Goal: Information Seeking & Learning: Check status

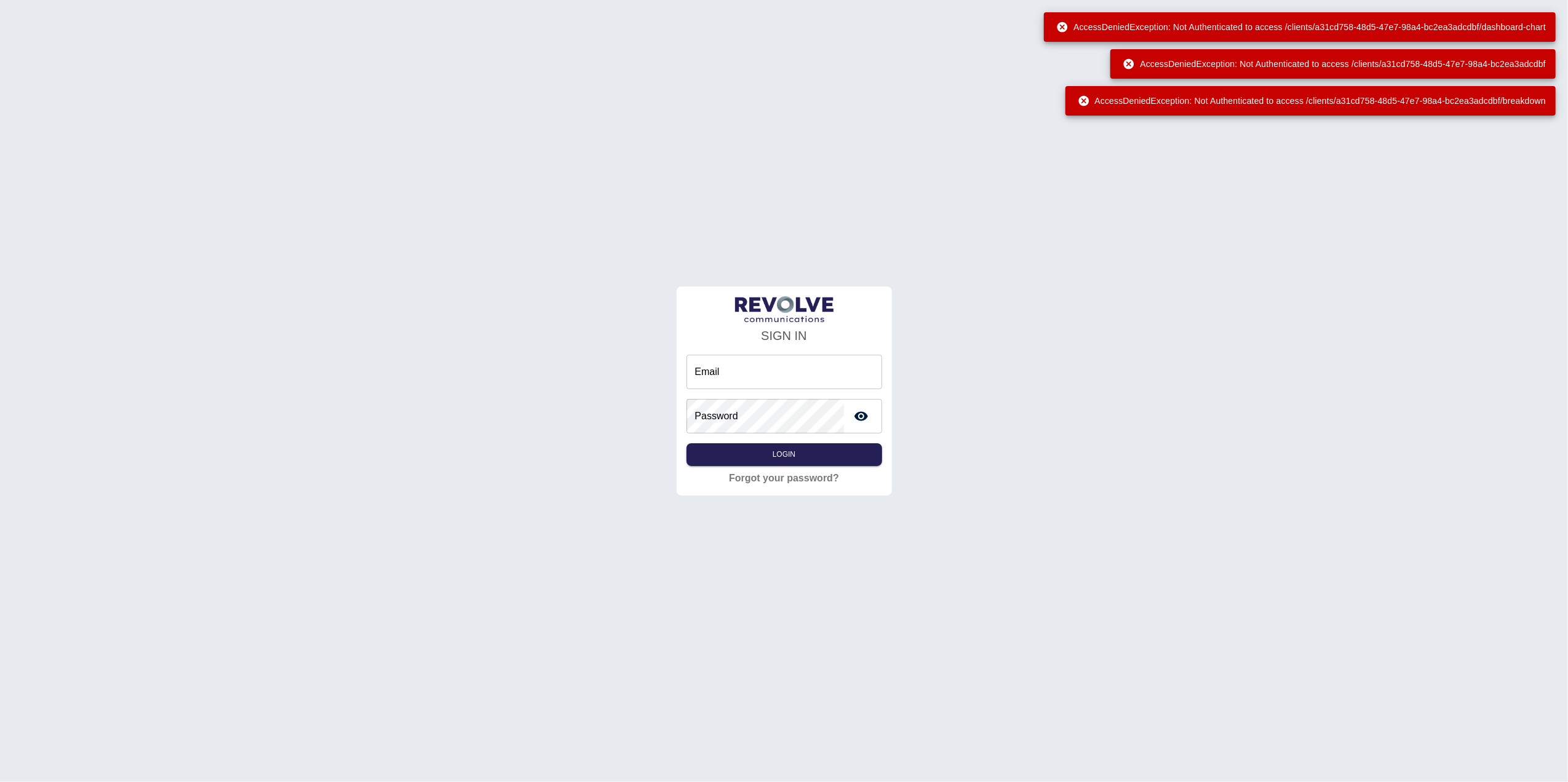
type input "**********"
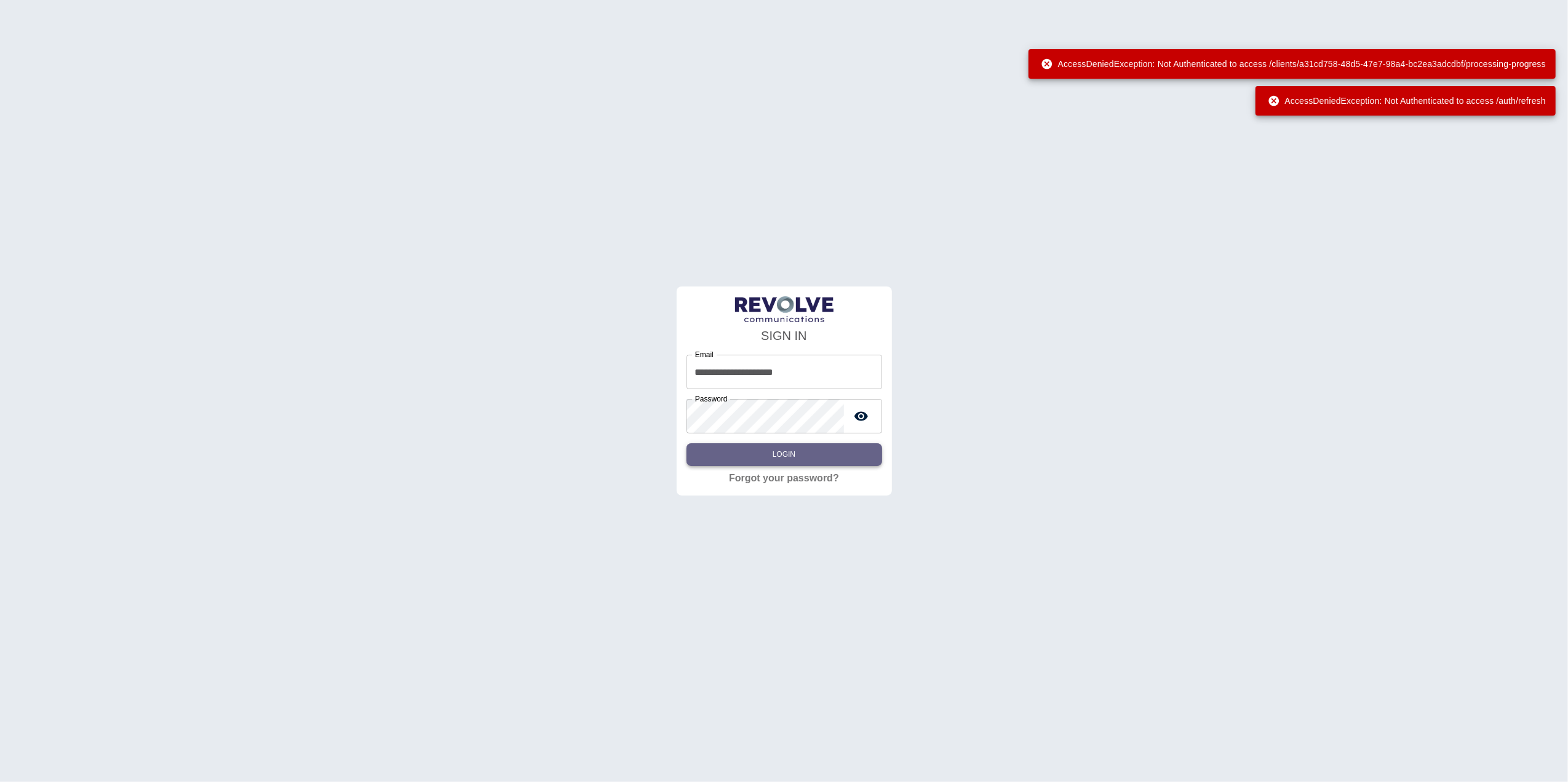
click at [778, 453] on button "Login" at bounding box center [784, 454] width 196 height 23
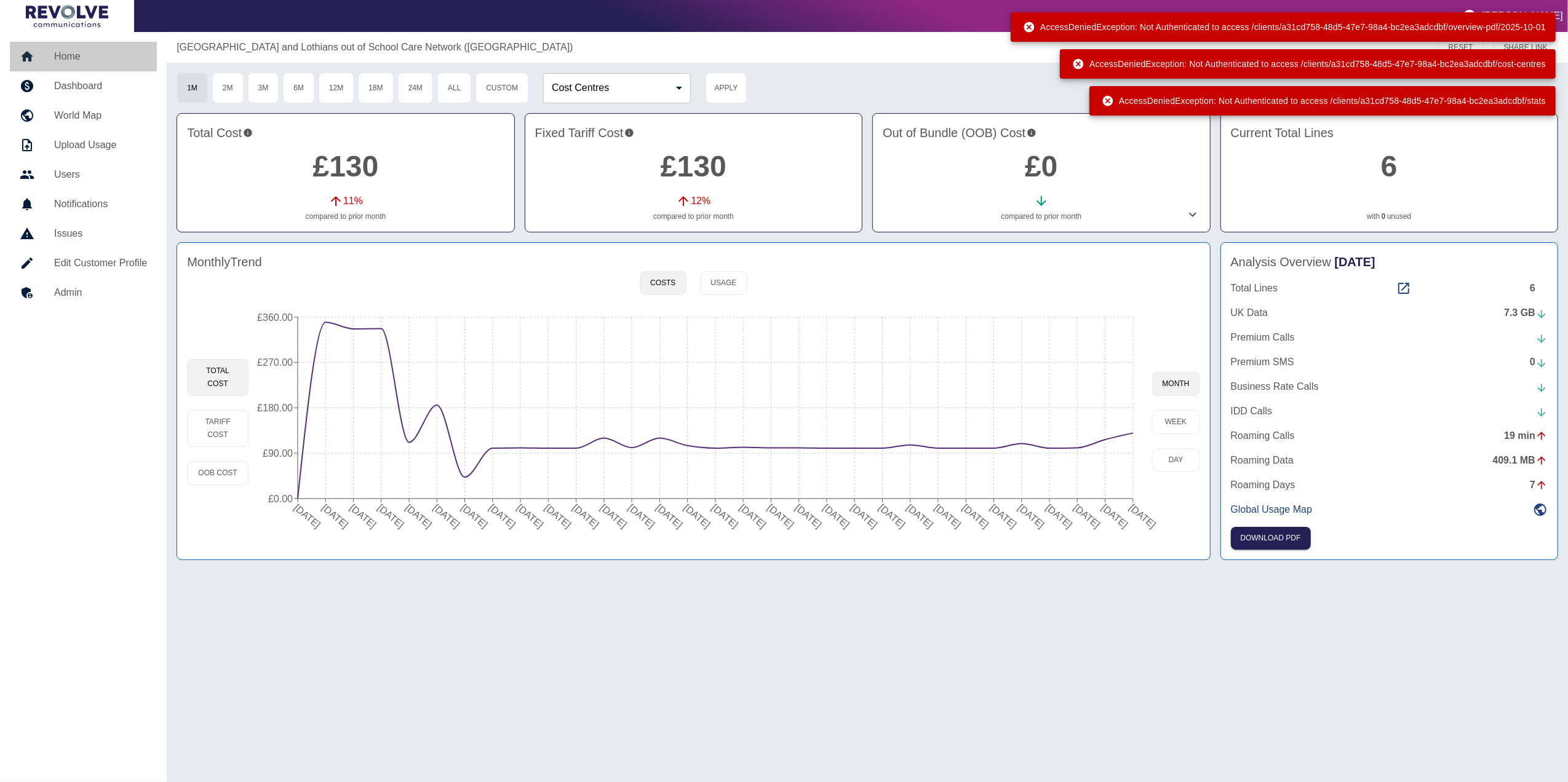
click at [91, 43] on link "Home" at bounding box center [83, 57] width 147 height 29
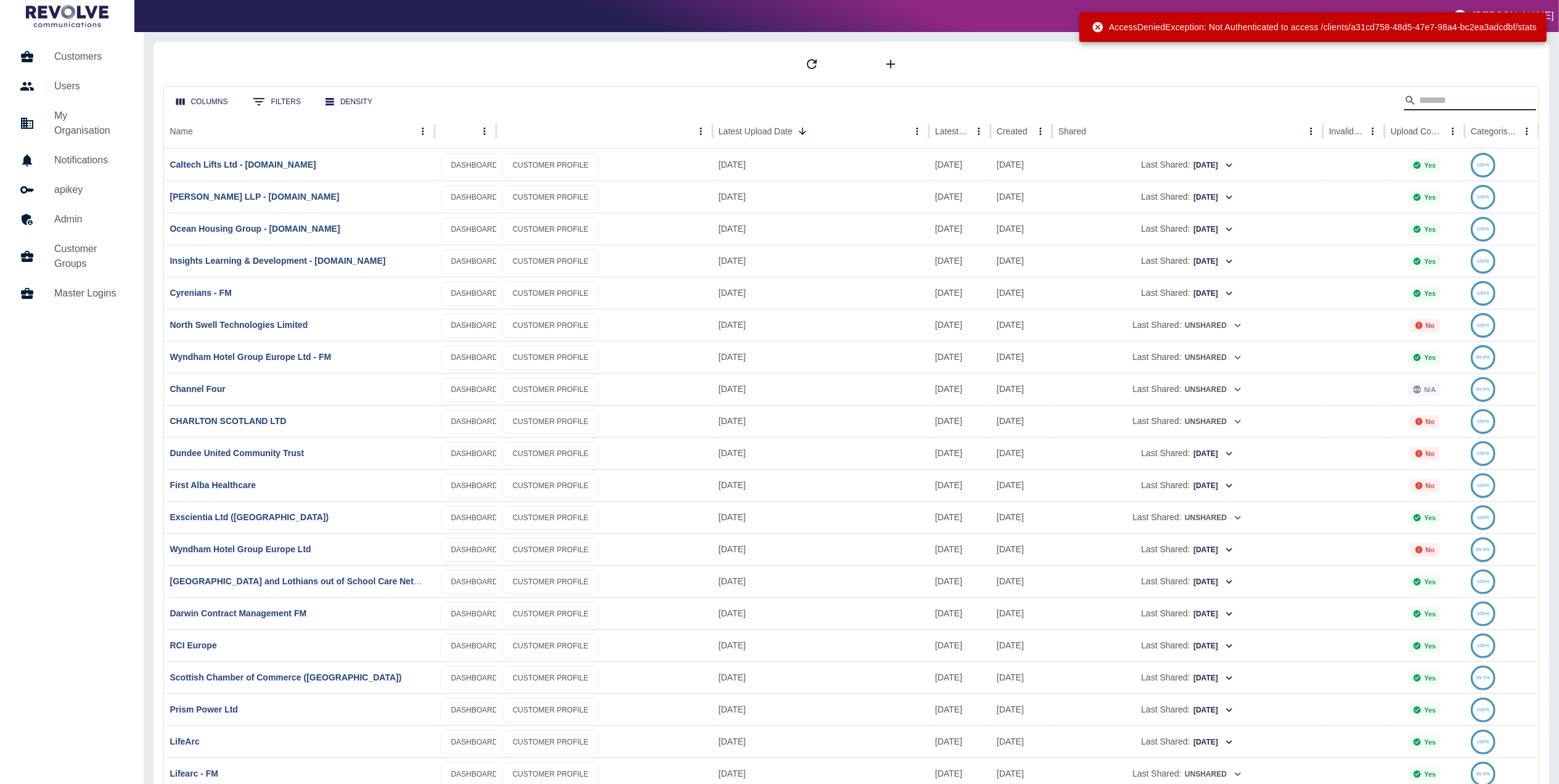
click at [1450, 101] on input "Search" at bounding box center [1469, 101] width 99 height 20
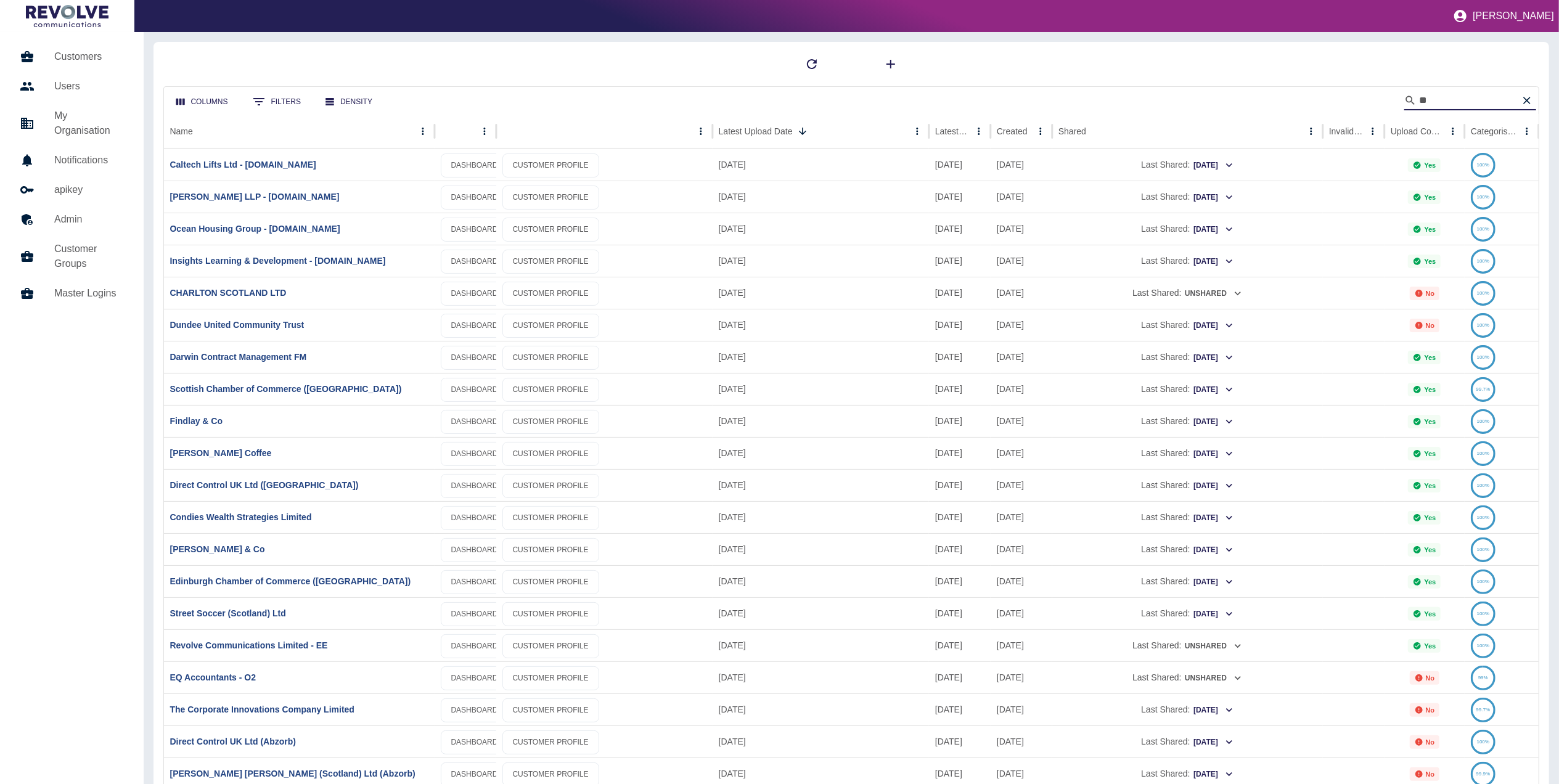
type input "*"
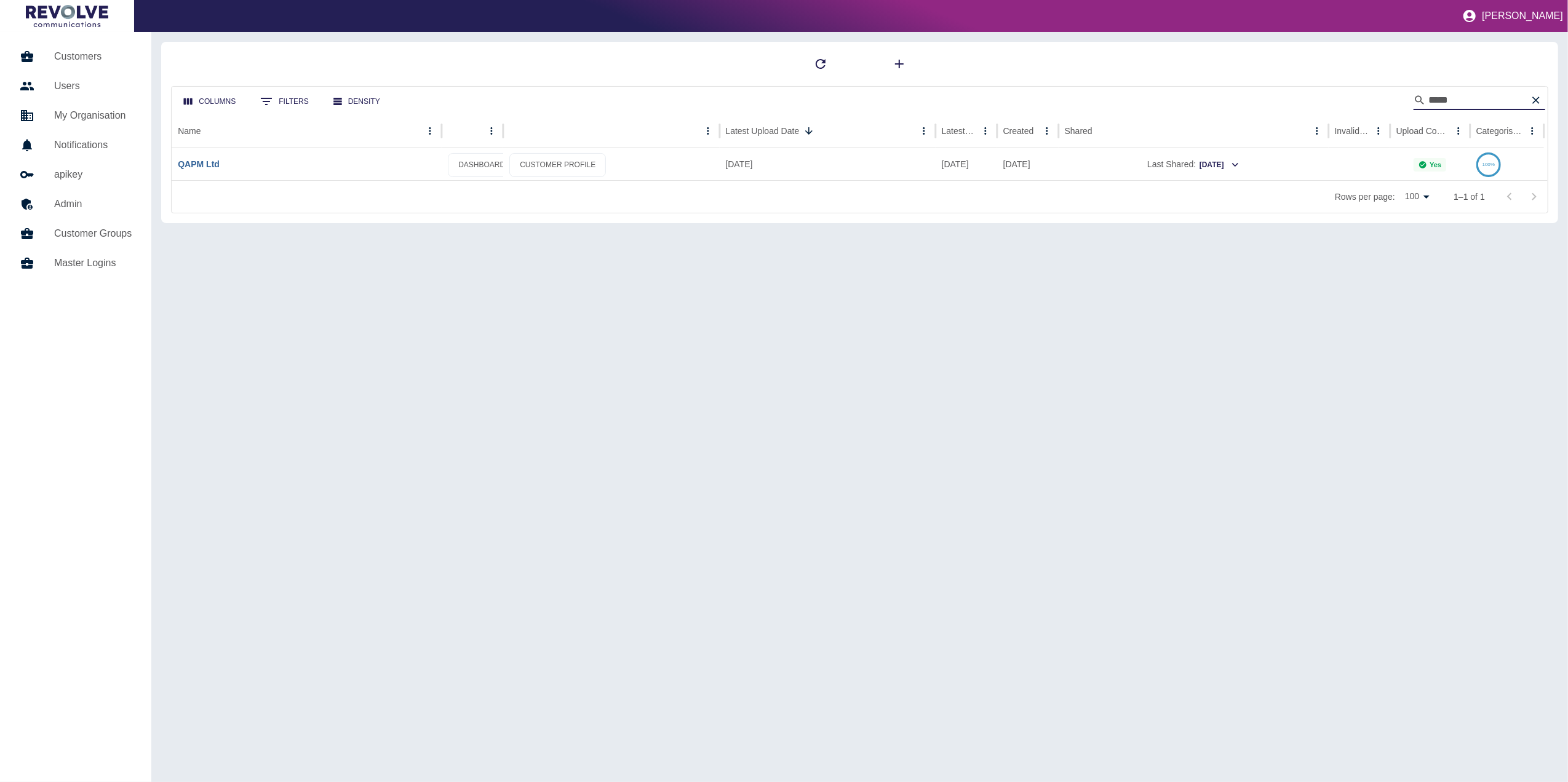
type input "****"
click at [220, 162] on link "QAPM Ltd" at bounding box center [199, 164] width 42 height 10
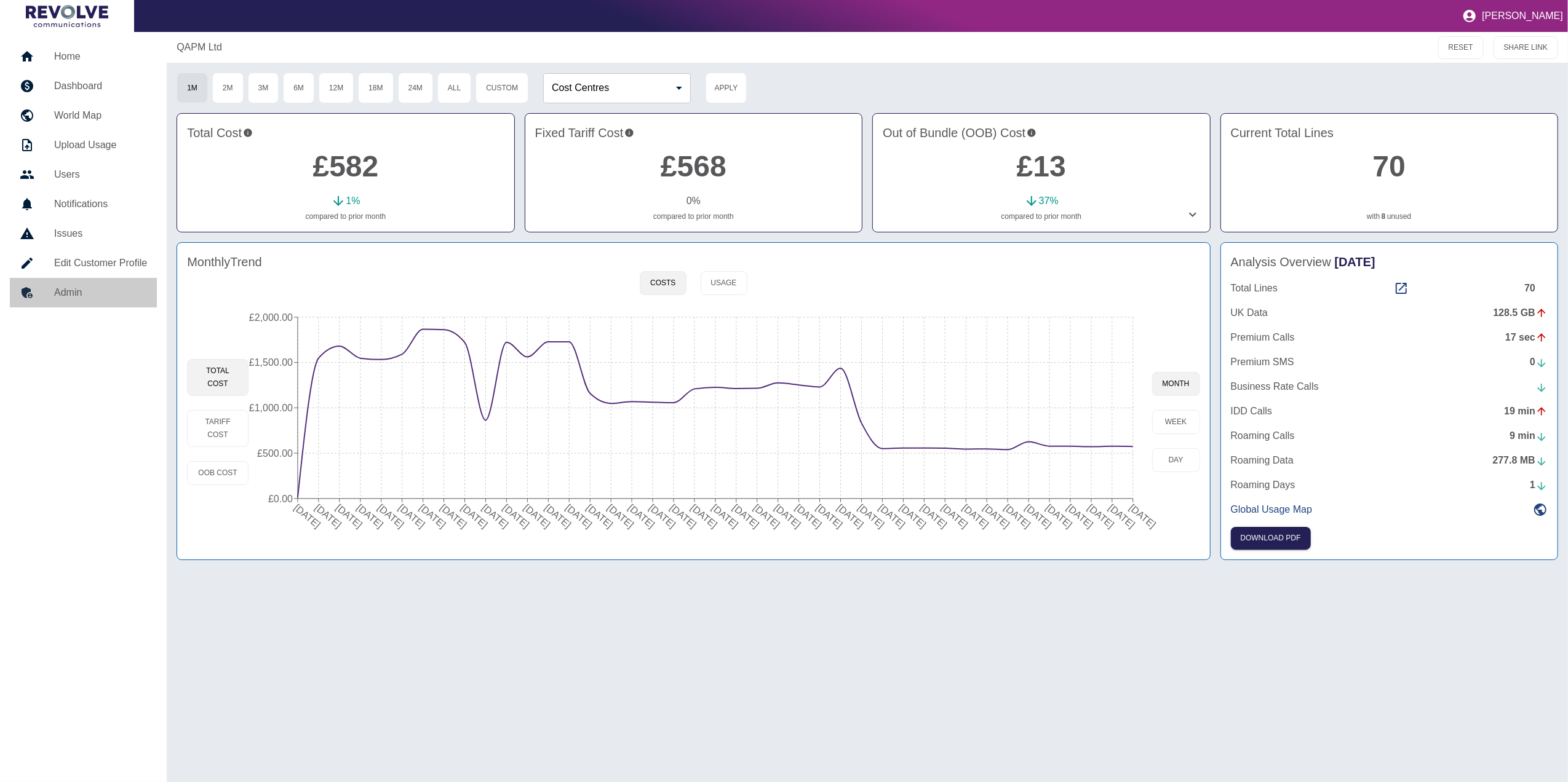
click at [91, 290] on h5 "Admin" at bounding box center [100, 293] width 93 height 15
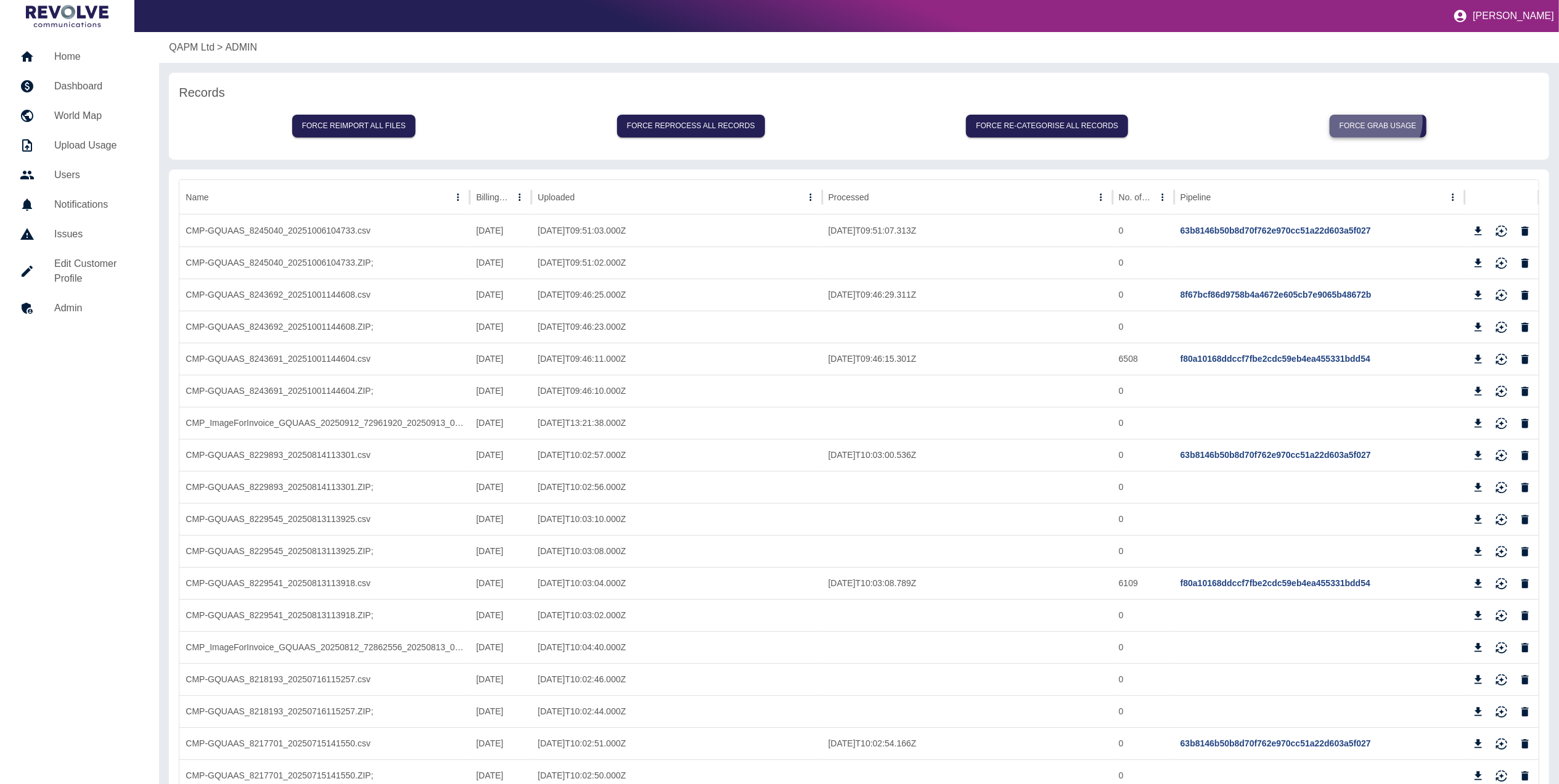
click at [1374, 121] on button "Force grab usage" at bounding box center [1378, 125] width 97 height 23
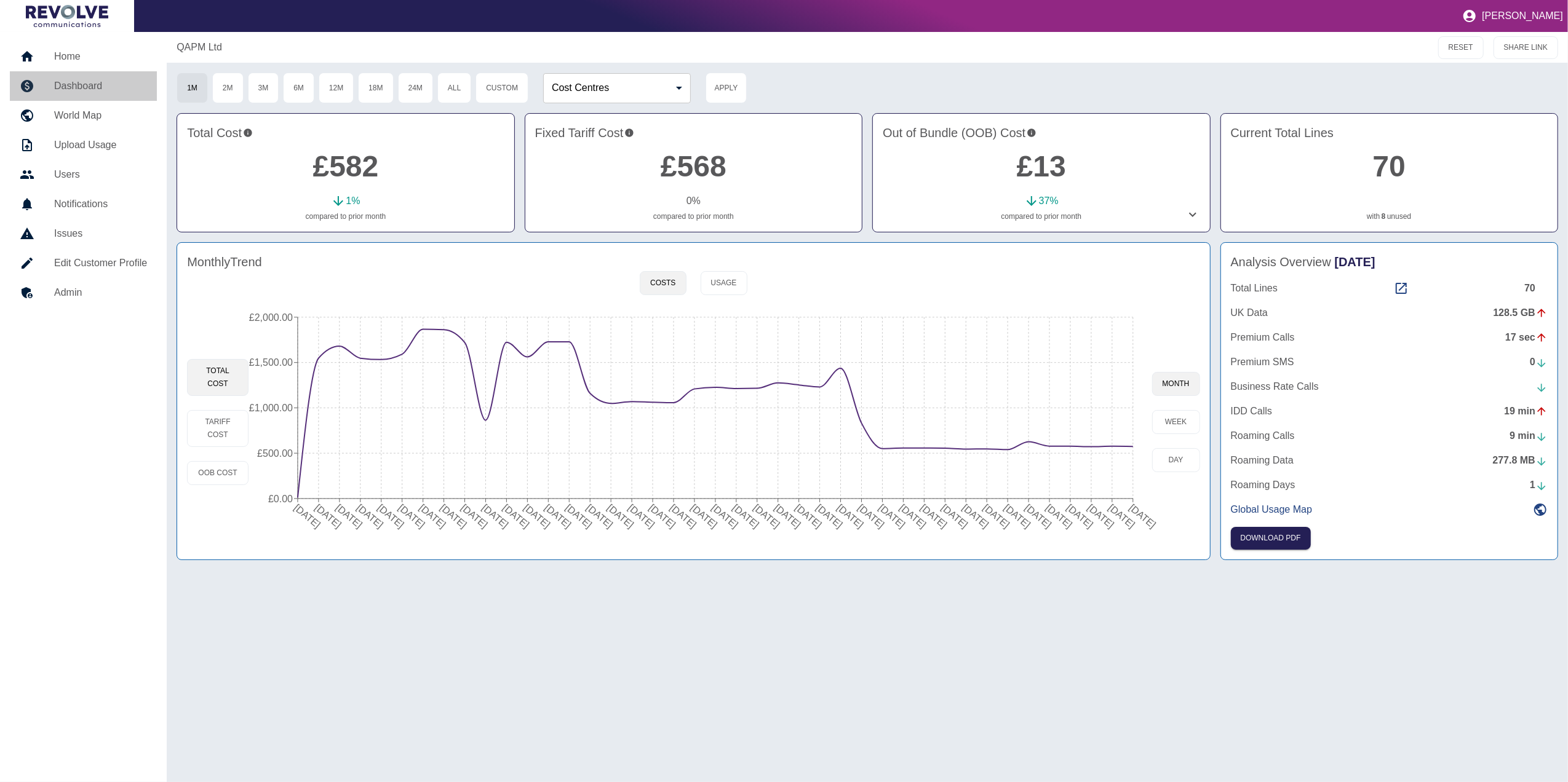
click at [103, 94] on link "Dashboard" at bounding box center [83, 86] width 147 height 29
click at [726, 281] on button "Usage" at bounding box center [723, 283] width 46 height 24
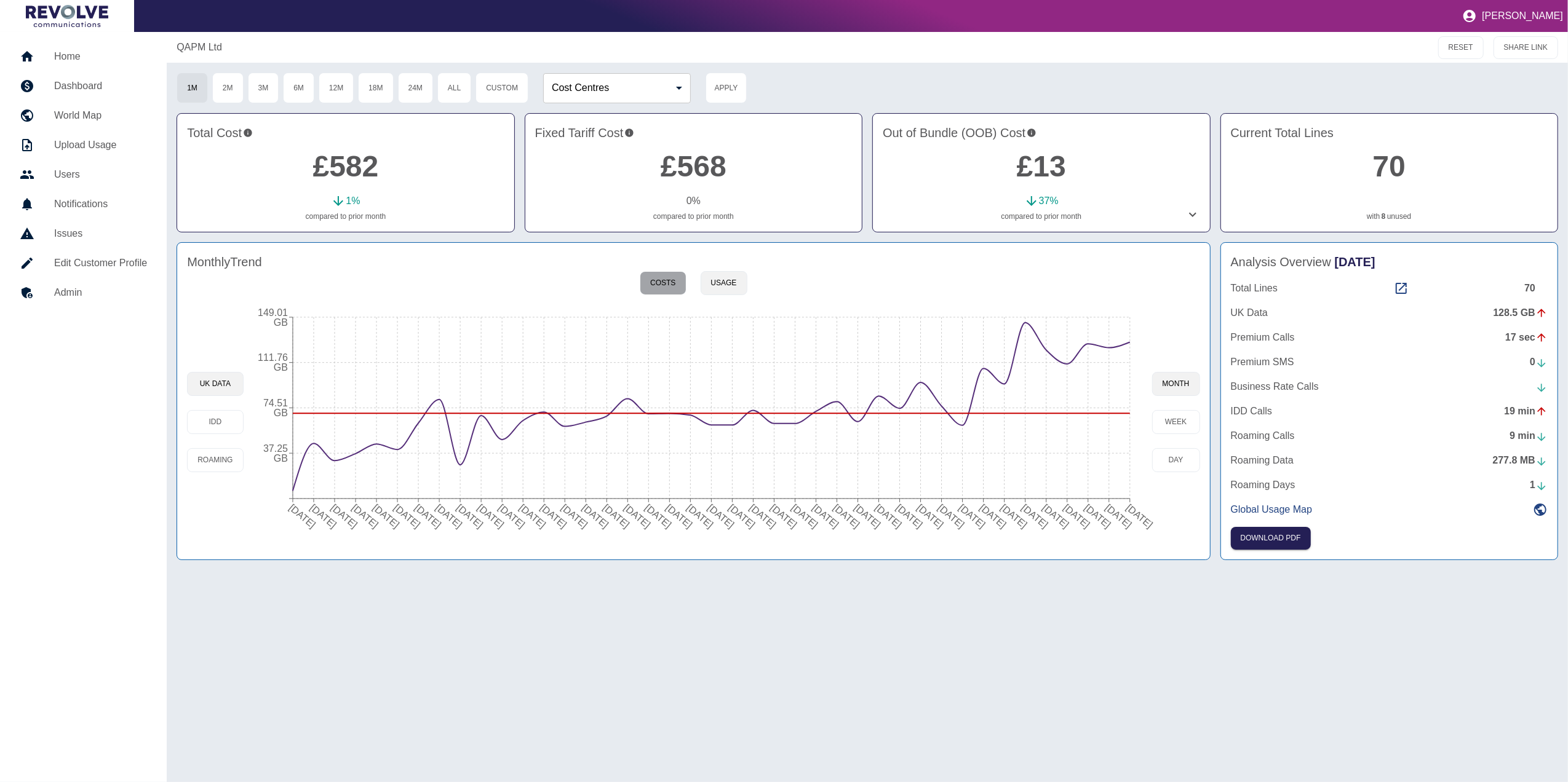
click at [663, 292] on button "Costs" at bounding box center [663, 283] width 46 height 24
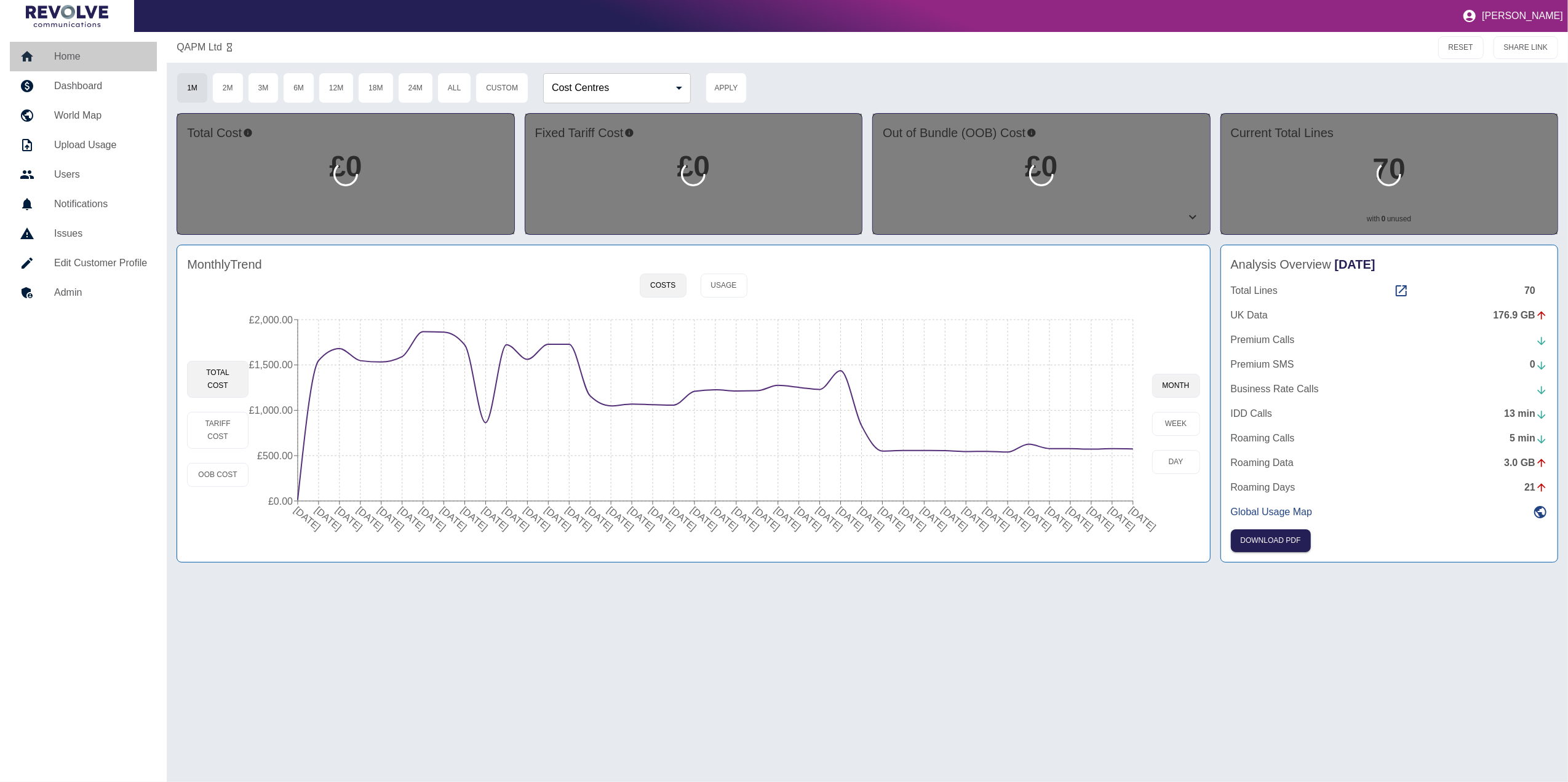
click at [77, 50] on h5 "Home" at bounding box center [100, 57] width 93 height 15
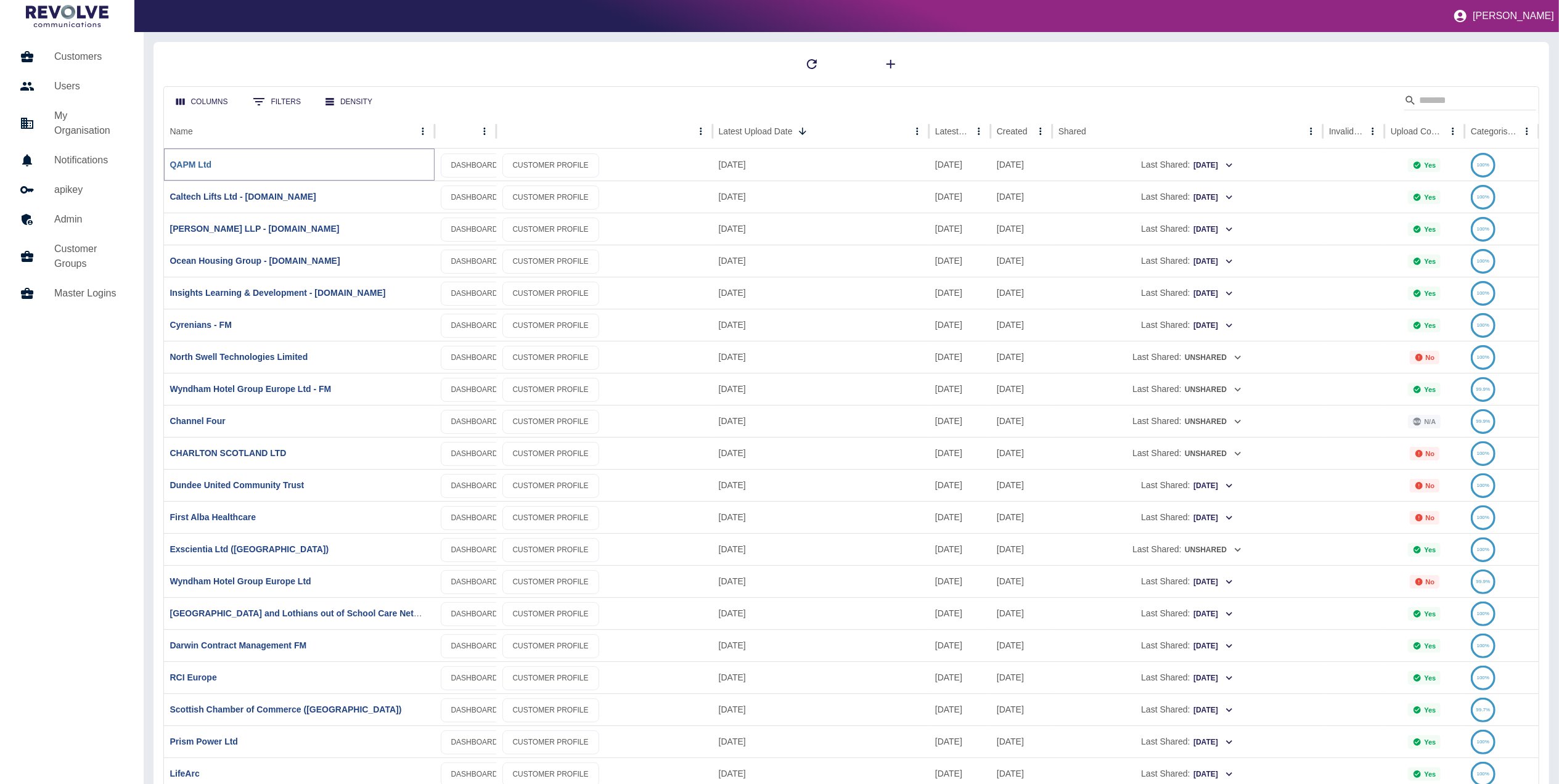
click at [198, 164] on link "QAPM Ltd" at bounding box center [191, 164] width 42 height 10
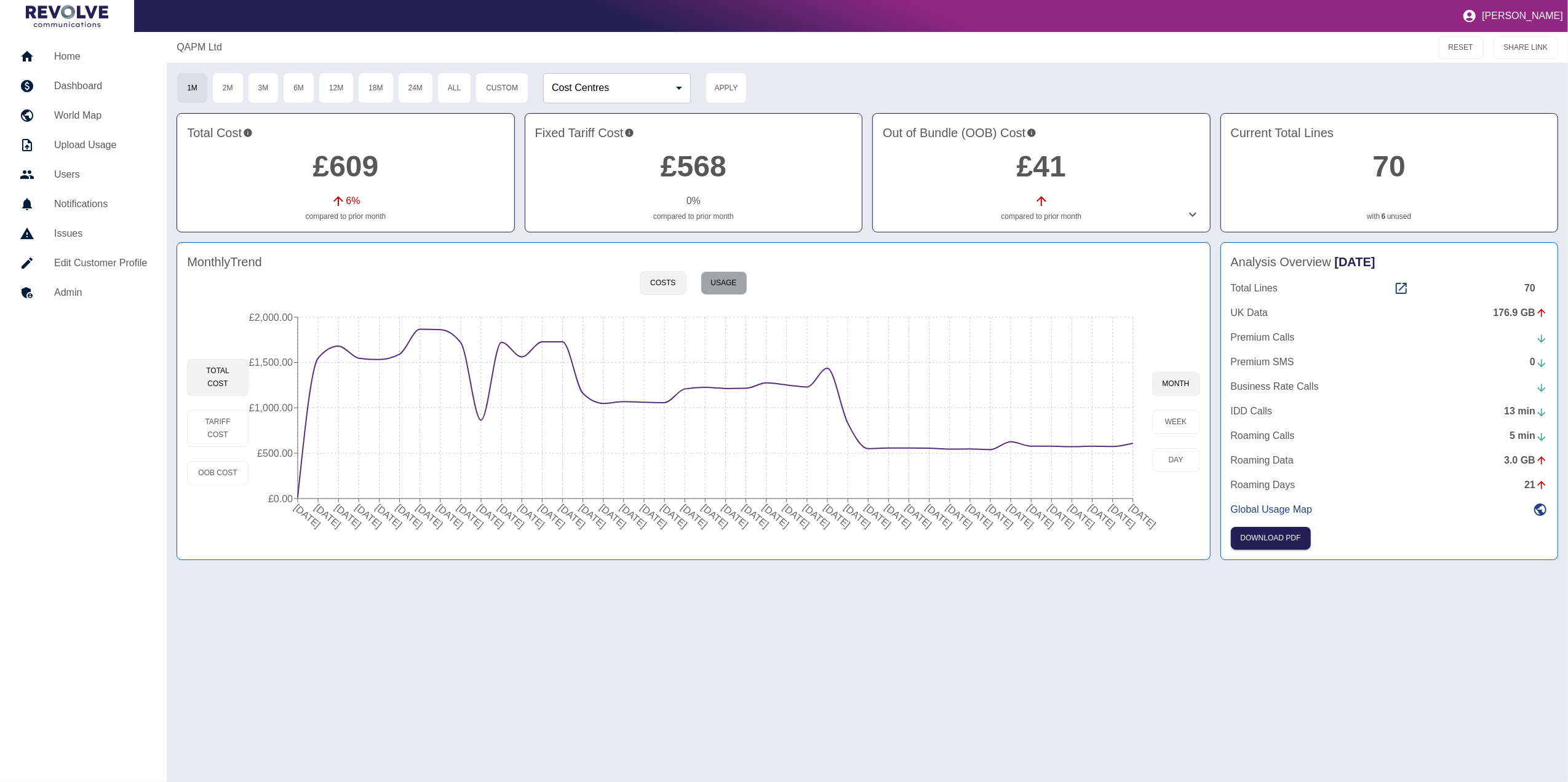
click at [709, 272] on button "Usage" at bounding box center [723, 283] width 46 height 24
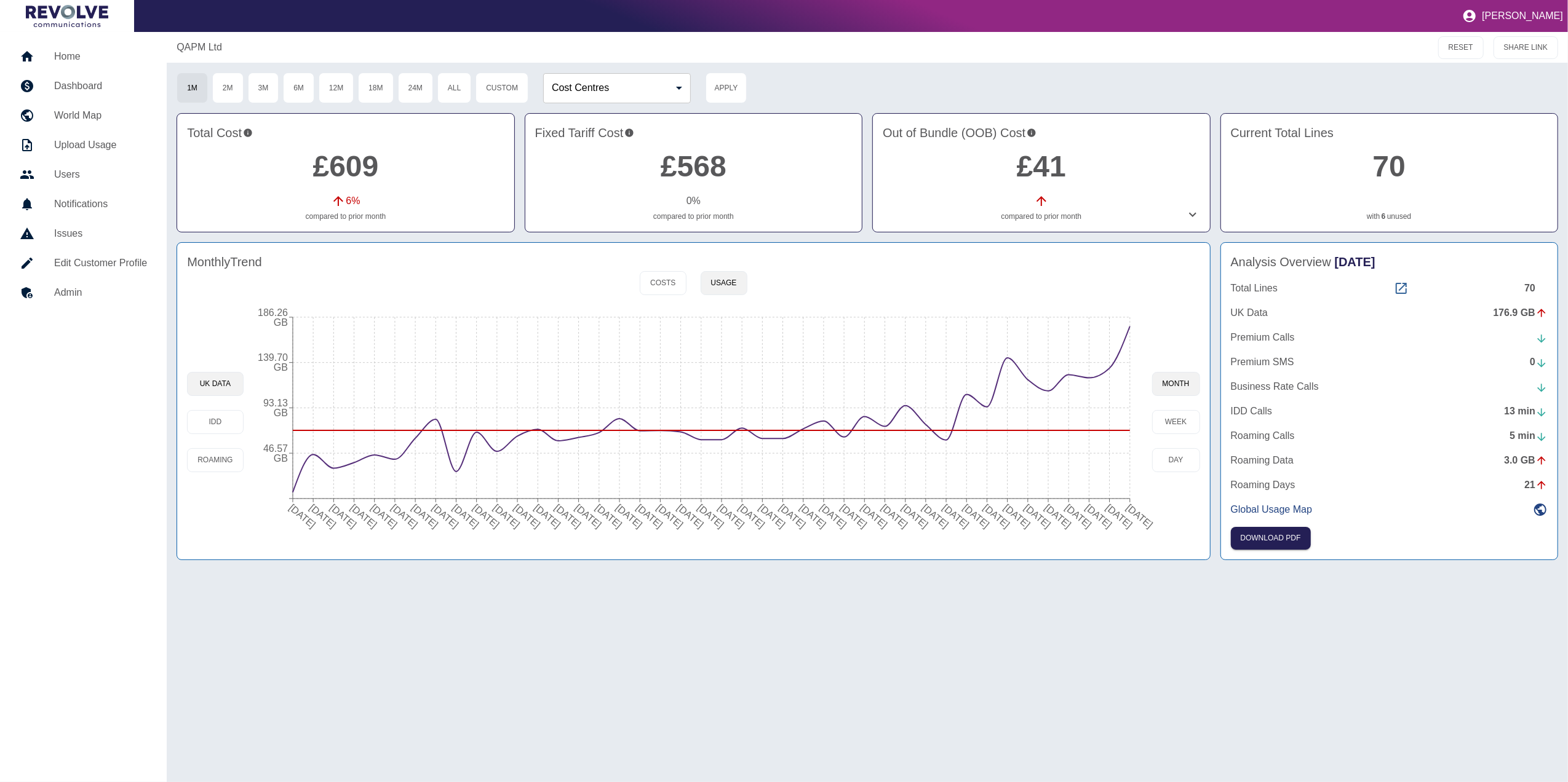
click at [1396, 283] on icon at bounding box center [1401, 288] width 15 height 15
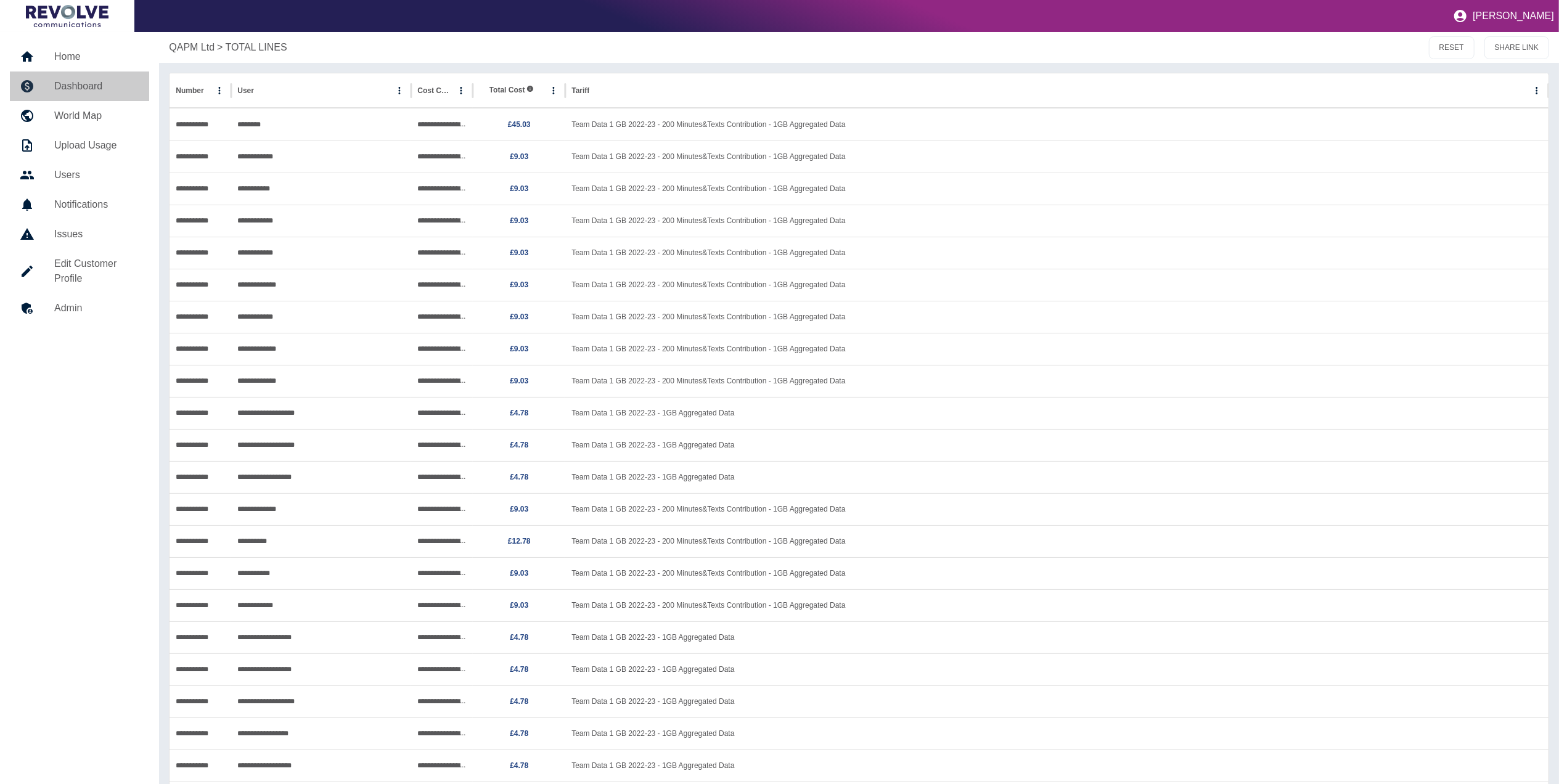
click at [69, 82] on h5 "Dashboard" at bounding box center [96, 86] width 85 height 15
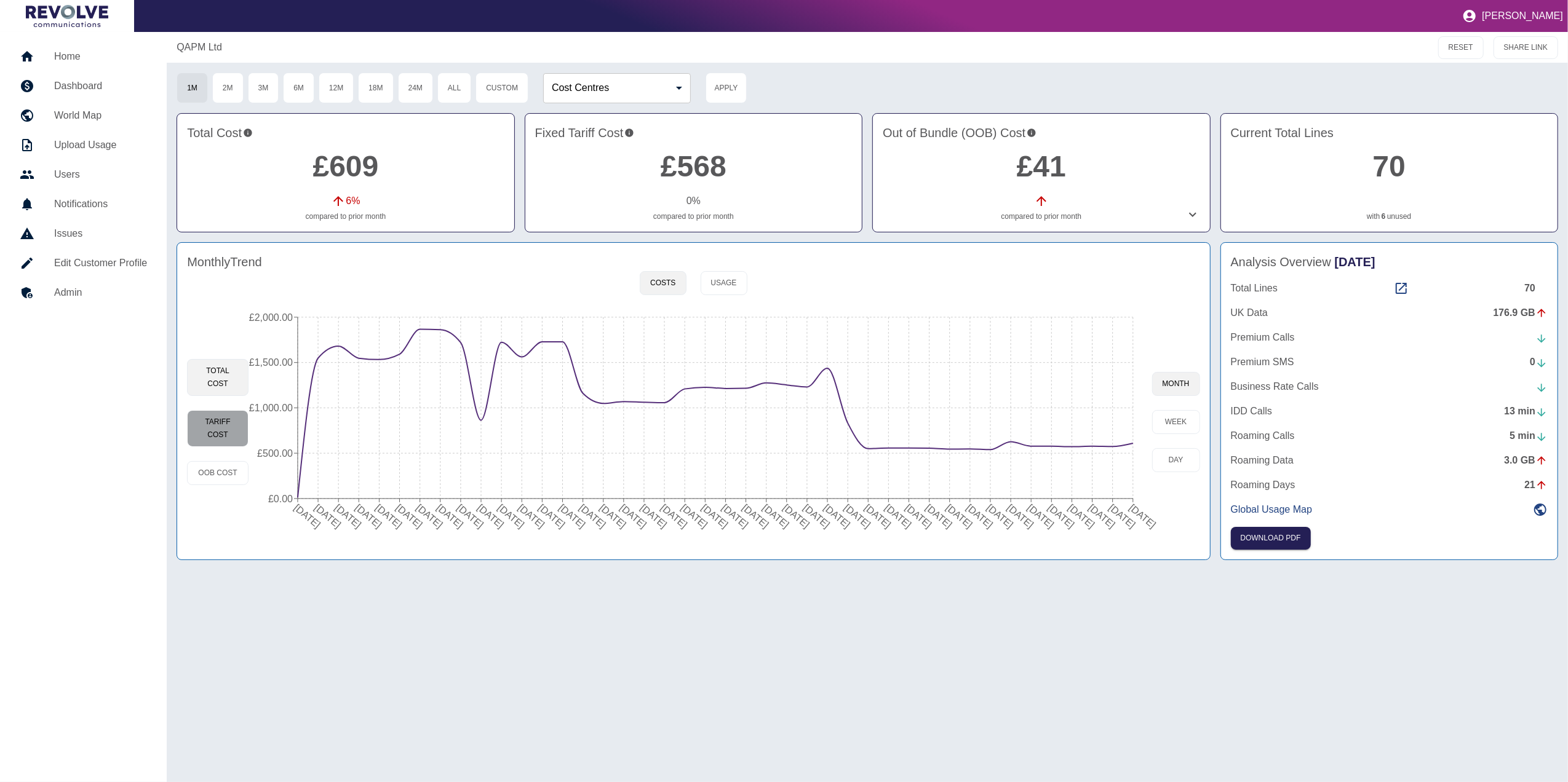
click at [230, 422] on button "Tariff Cost" at bounding box center [217, 428] width 61 height 36
click at [217, 371] on button "Total Cost" at bounding box center [217, 377] width 61 height 36
click at [219, 469] on button "OOB Cost" at bounding box center [217, 473] width 61 height 24
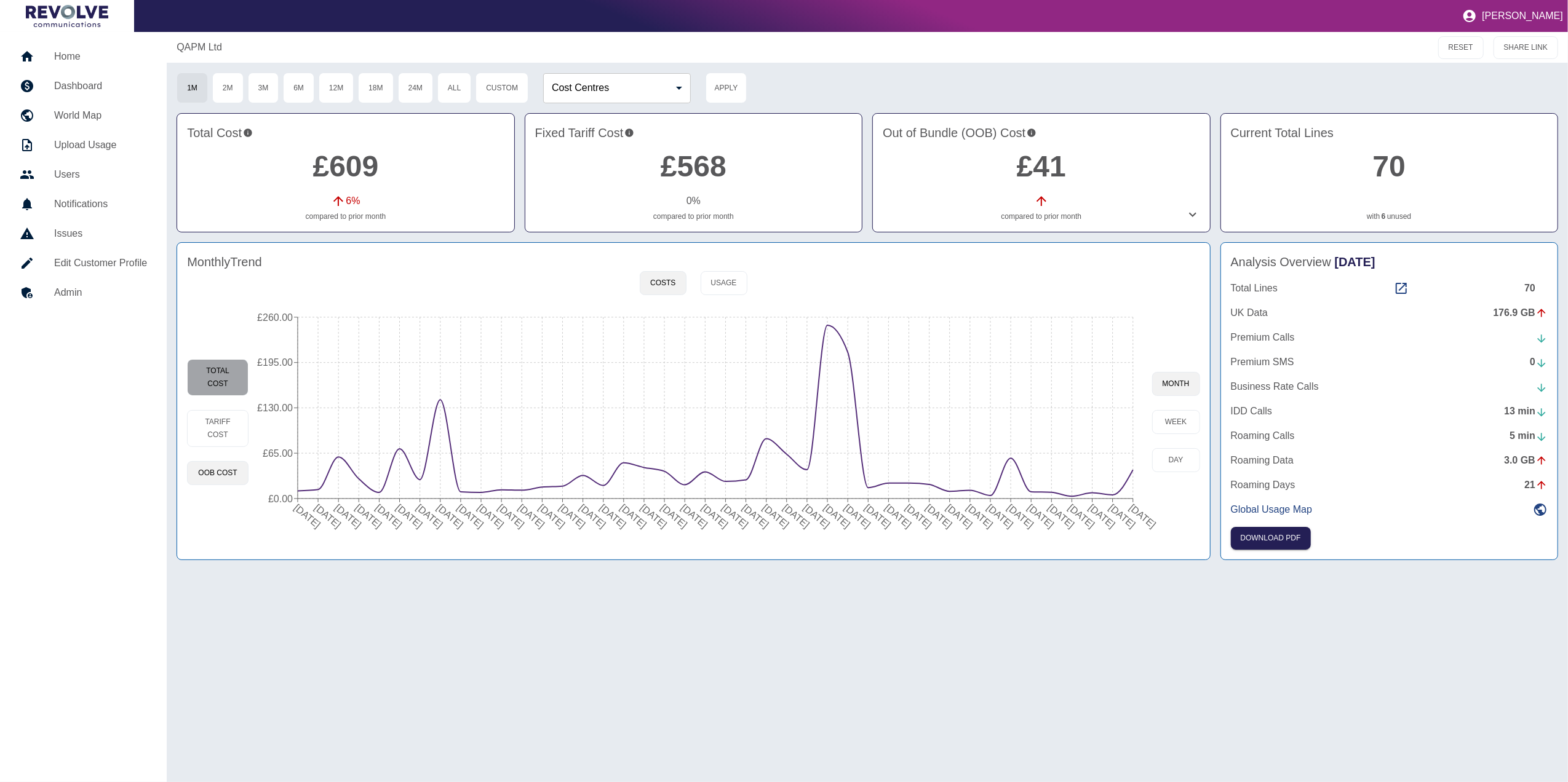
click at [211, 383] on button "Total Cost" at bounding box center [217, 377] width 61 height 36
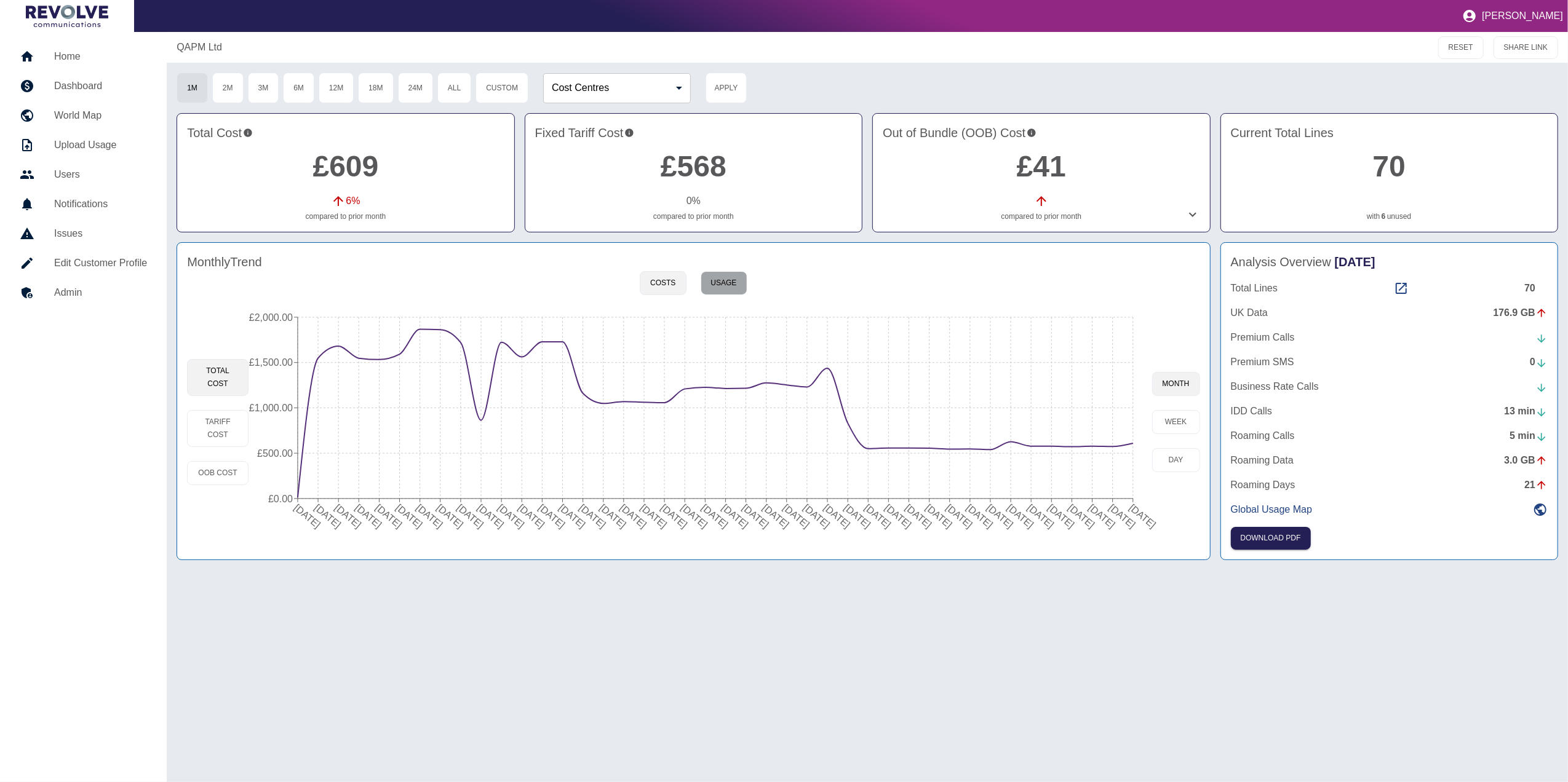
click at [734, 285] on button "Usage" at bounding box center [723, 283] width 46 height 24
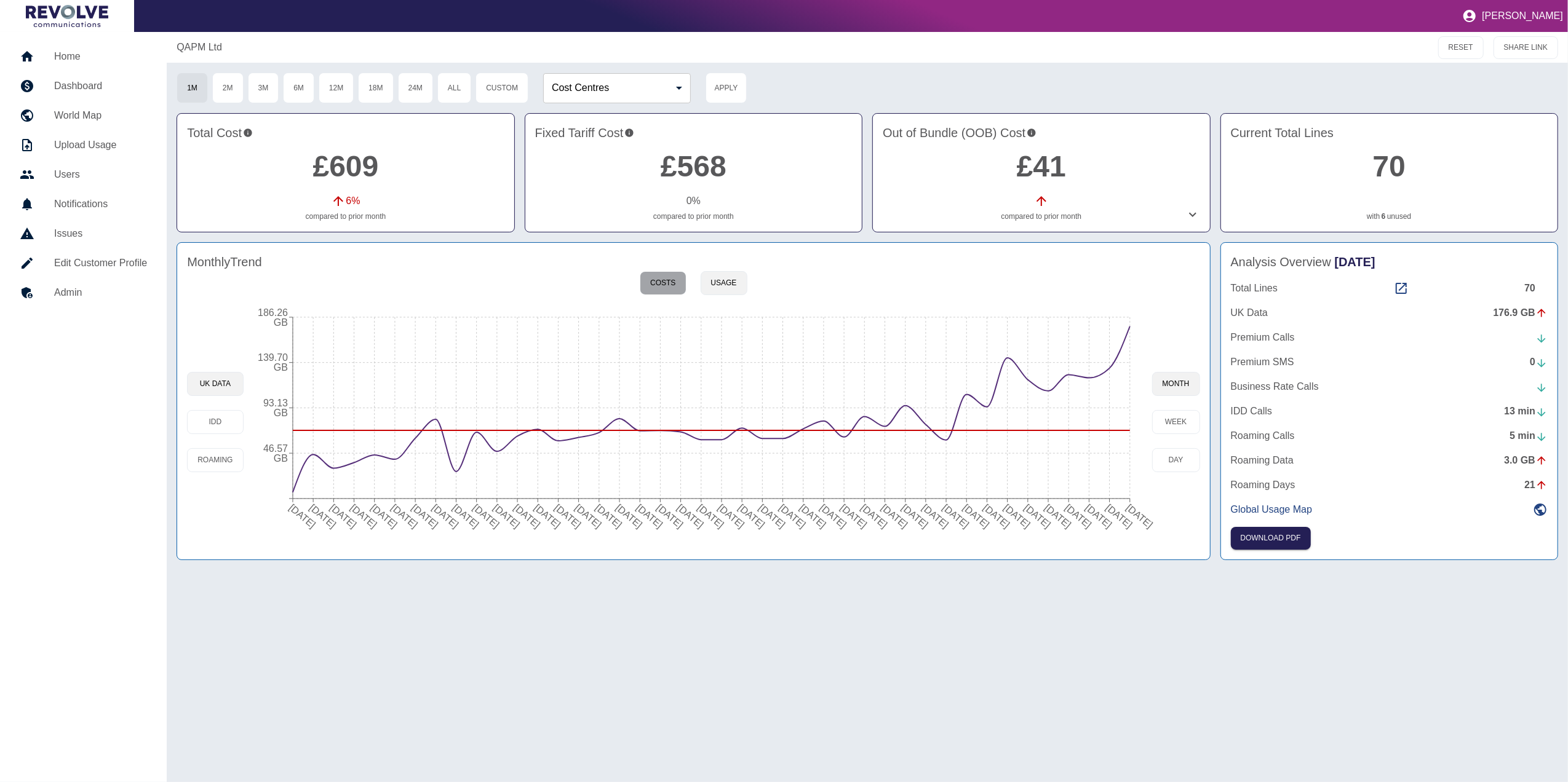
click at [676, 281] on button "Costs" at bounding box center [663, 283] width 46 height 24
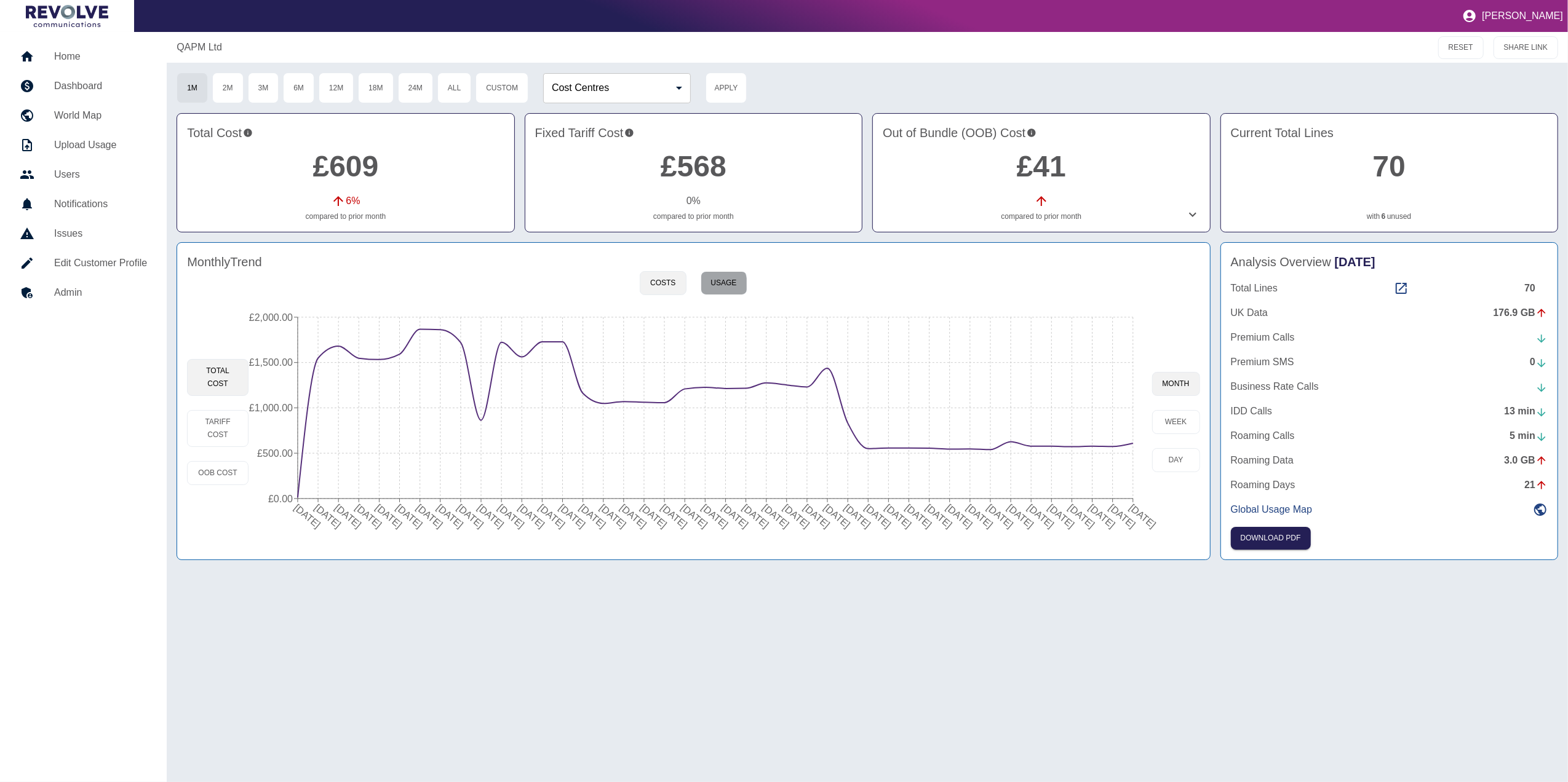
click at [717, 285] on button "Usage" at bounding box center [723, 283] width 46 height 24
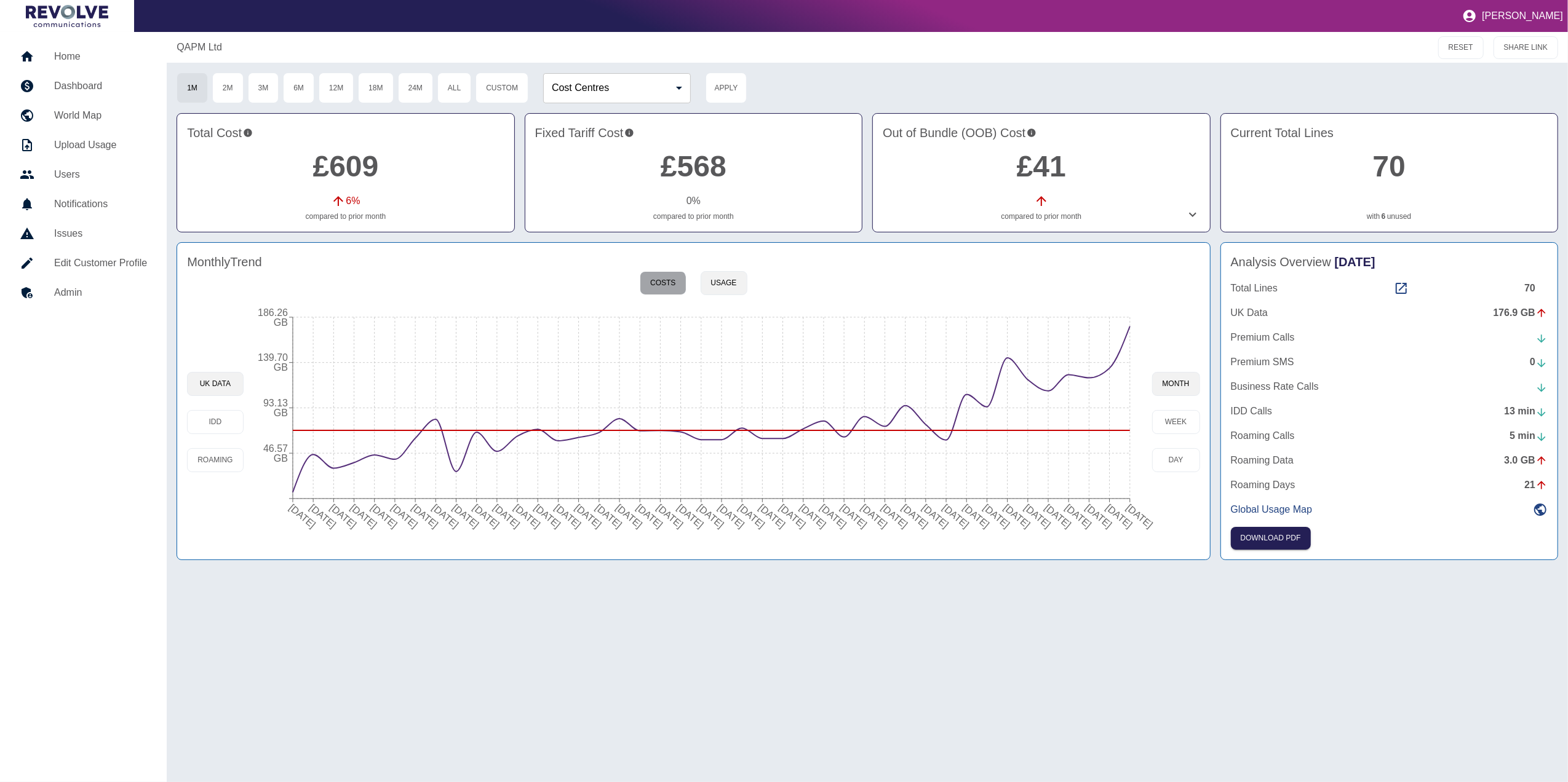
click at [663, 288] on button "Costs" at bounding box center [663, 283] width 46 height 24
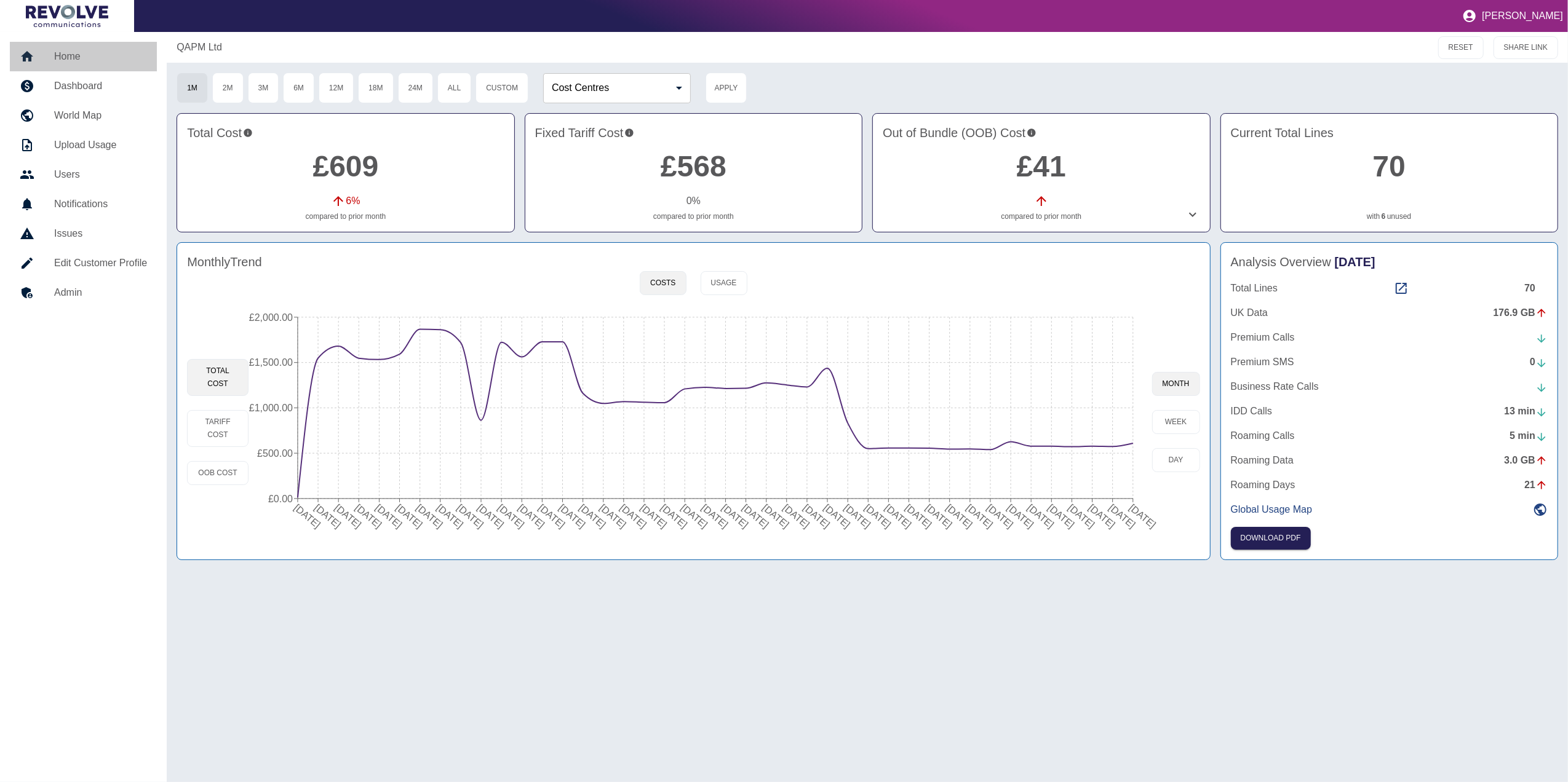
click at [92, 57] on h5 "Home" at bounding box center [100, 57] width 93 height 15
